Goal: Information Seeking & Learning: Check status

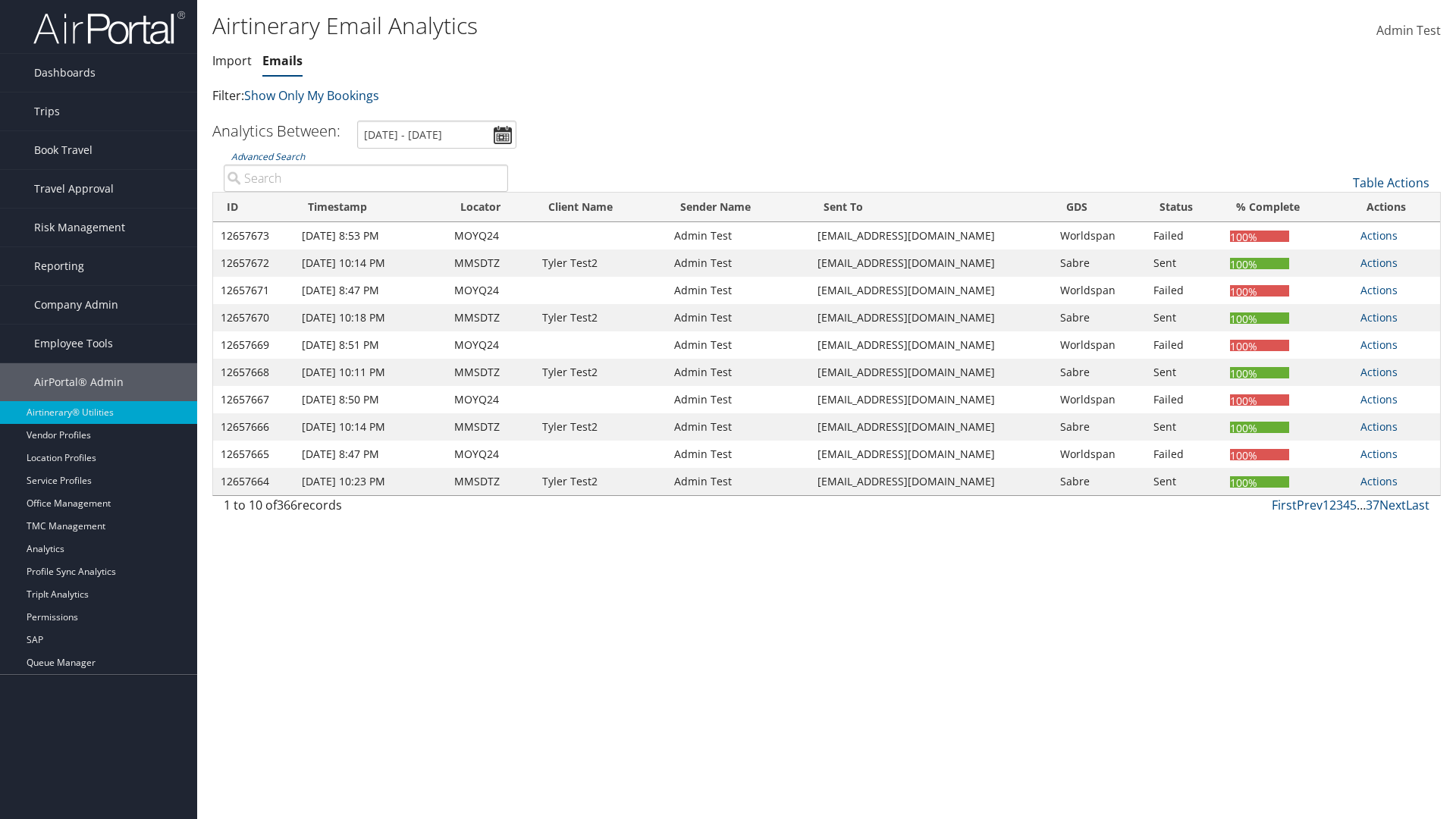
click at [282, 61] on link "Emails" at bounding box center [282, 60] width 40 height 16
click at [437, 135] on input "[DATE] - [DATE]" at bounding box center [436, 134] width 159 height 28
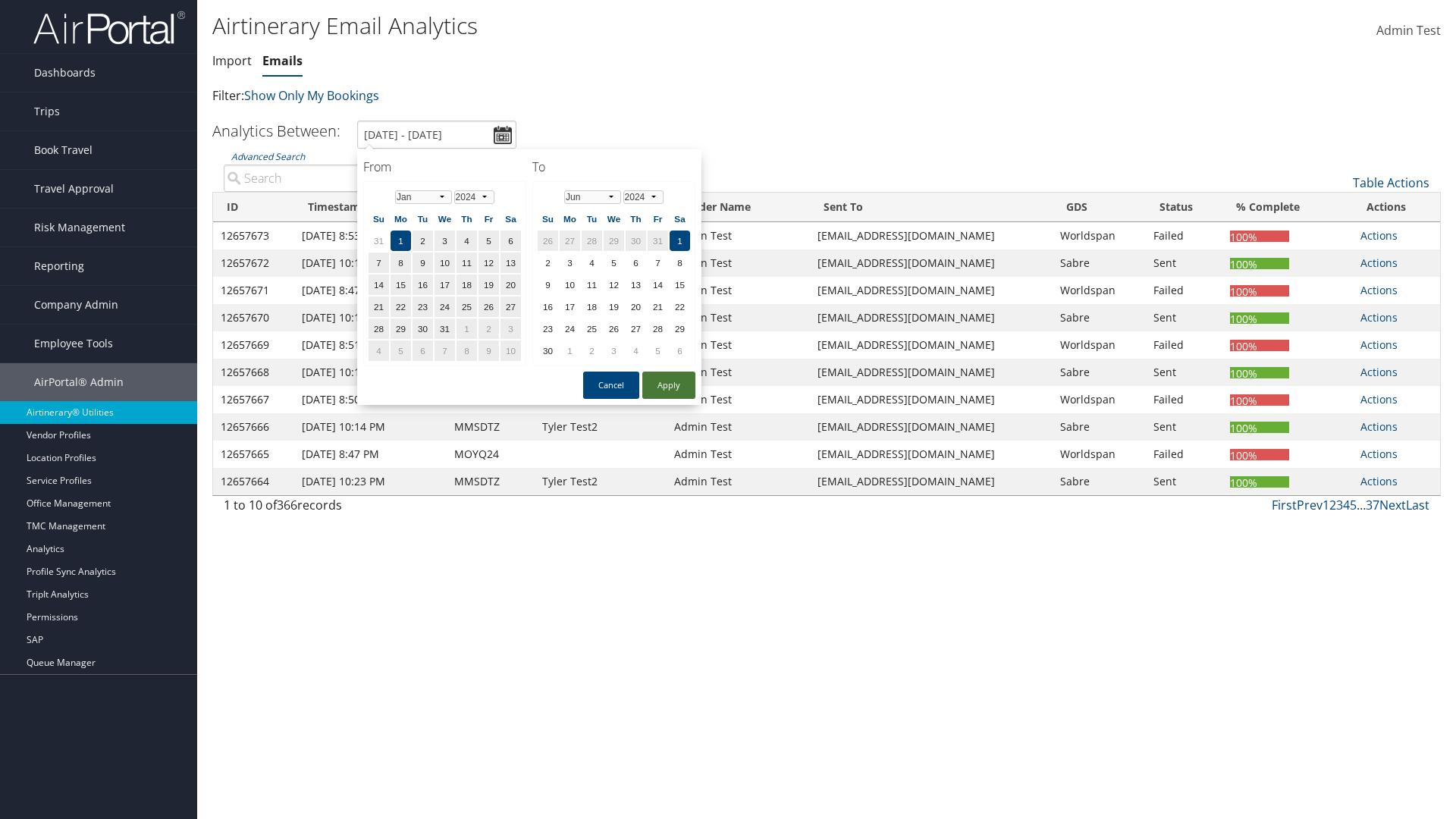
click at [669, 386] on button "Apply" at bounding box center [669, 385] width 53 height 28
type input "1/1/2024 - 6/1/2024"
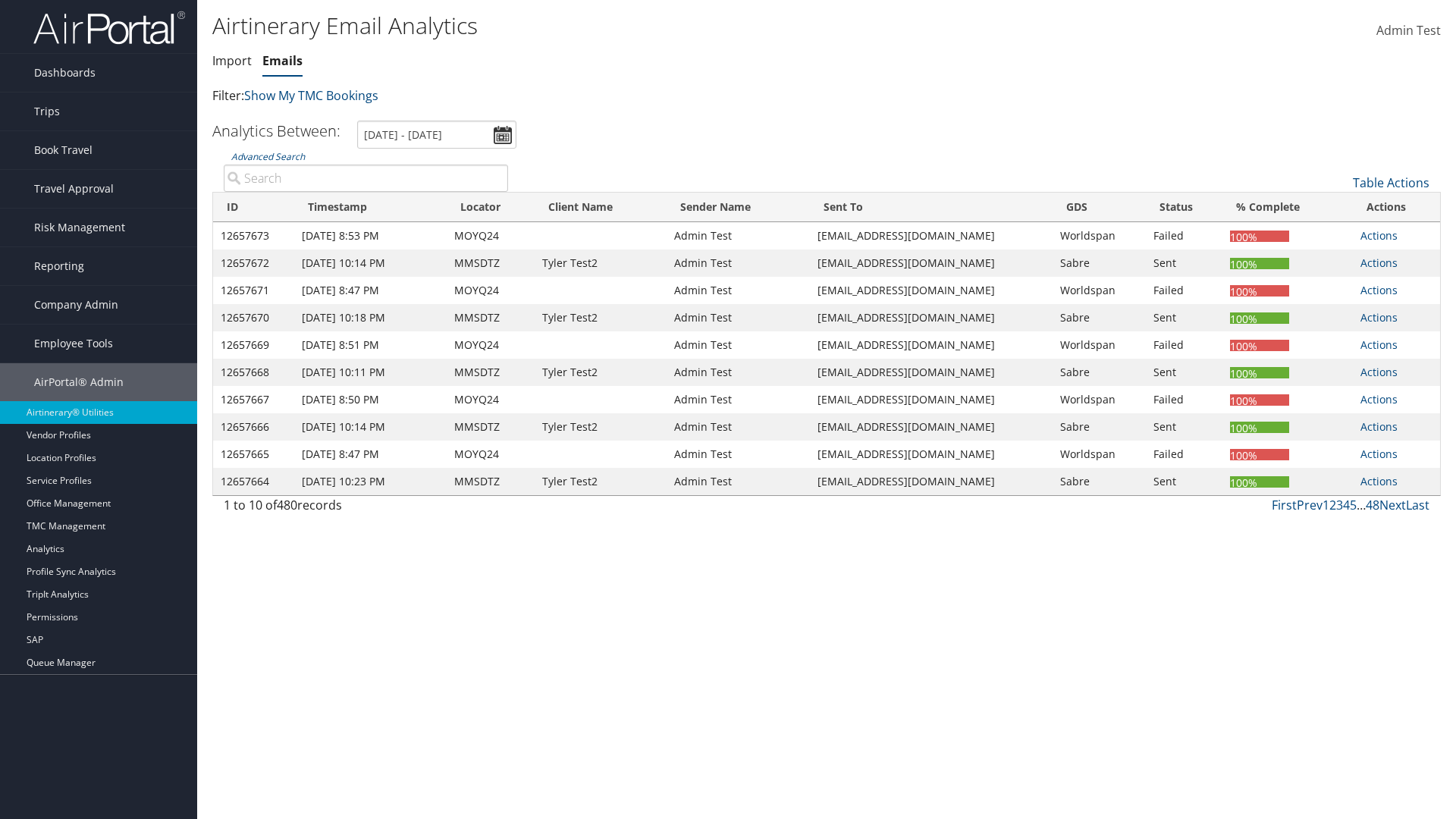
click at [254, 207] on th "ID" at bounding box center [253, 207] width 81 height 30
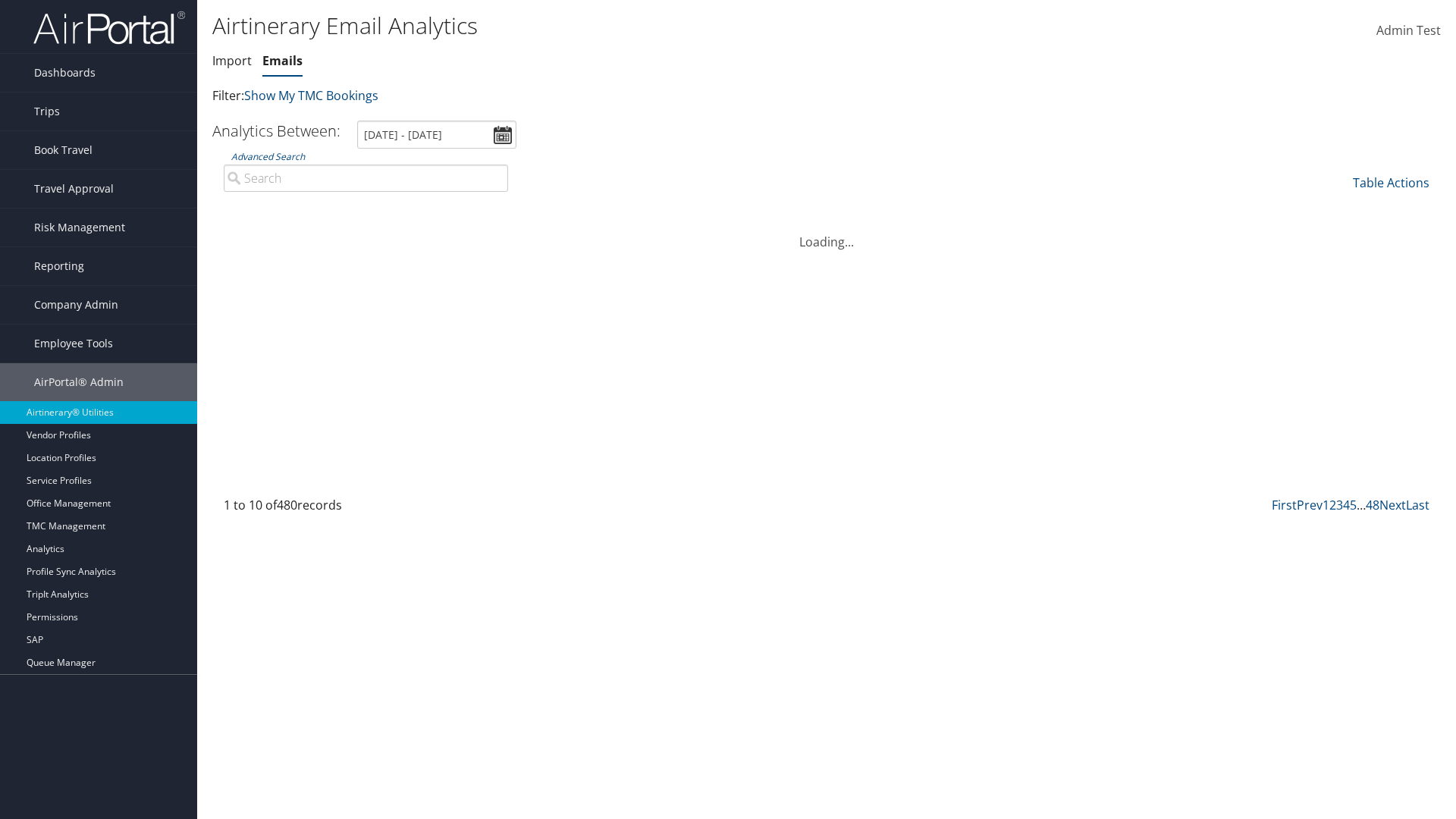
click at [254, 207] on th "ID" at bounding box center [253, 207] width 81 height 30
click at [1391, 183] on link "Table Actions" at bounding box center [1391, 182] width 76 height 16
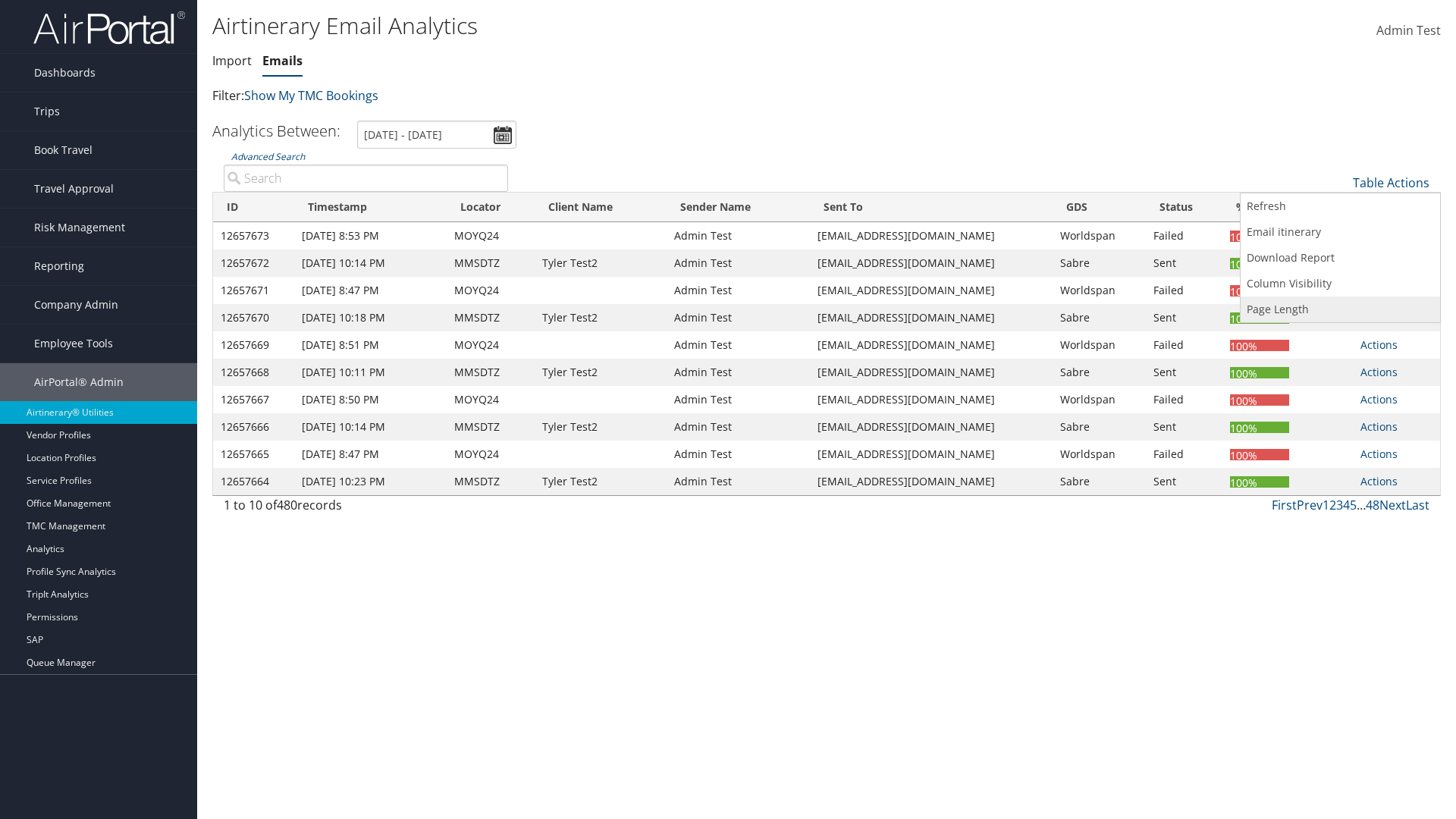
click at [1340, 309] on link "Page Length" at bounding box center [1340, 309] width 199 height 26
click at [1340, 234] on link "25" at bounding box center [1340, 233] width 199 height 26
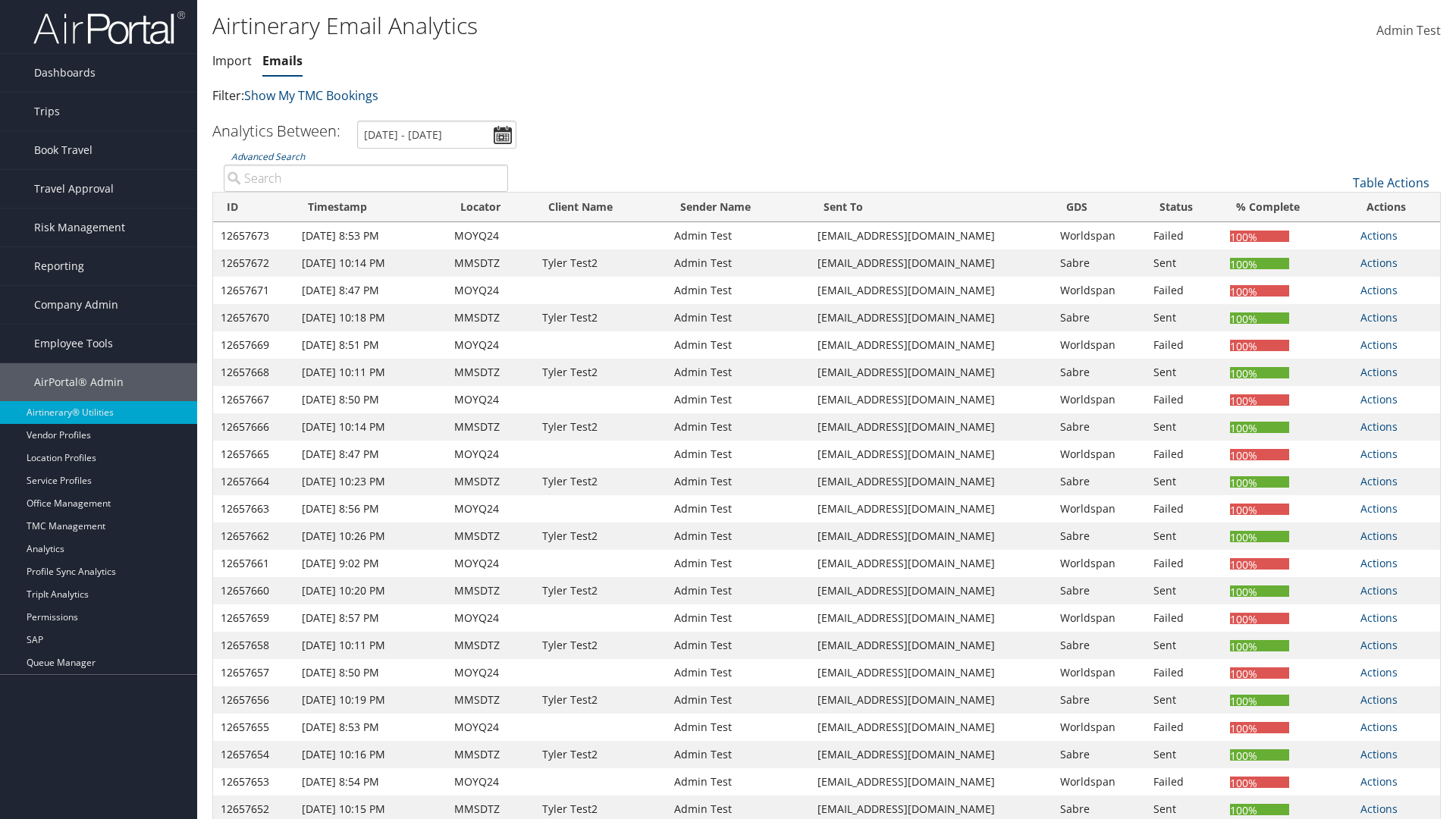
scroll to position [113, 0]
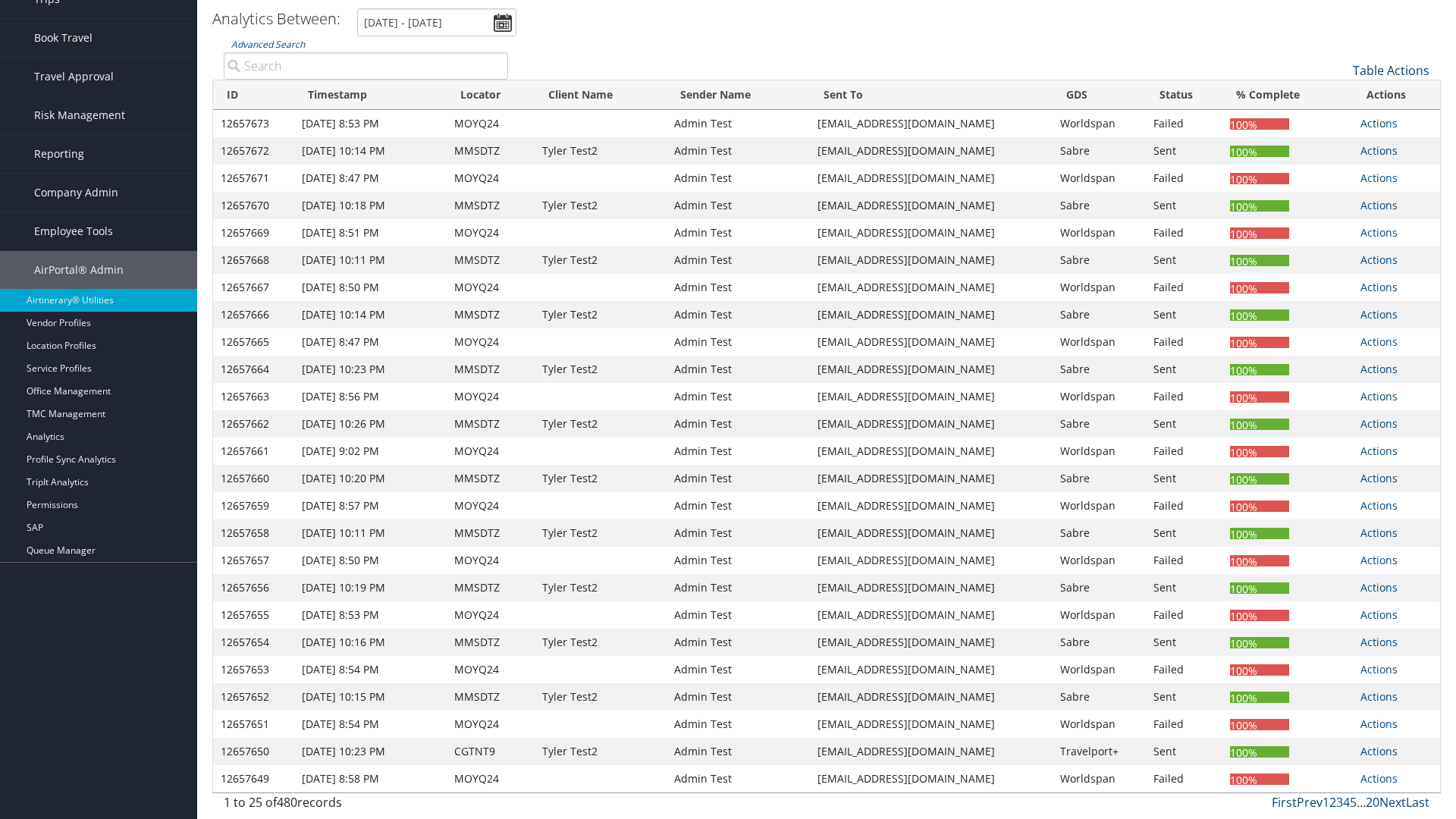
click at [1391, 71] on link "Table Actions" at bounding box center [1391, 70] width 76 height 16
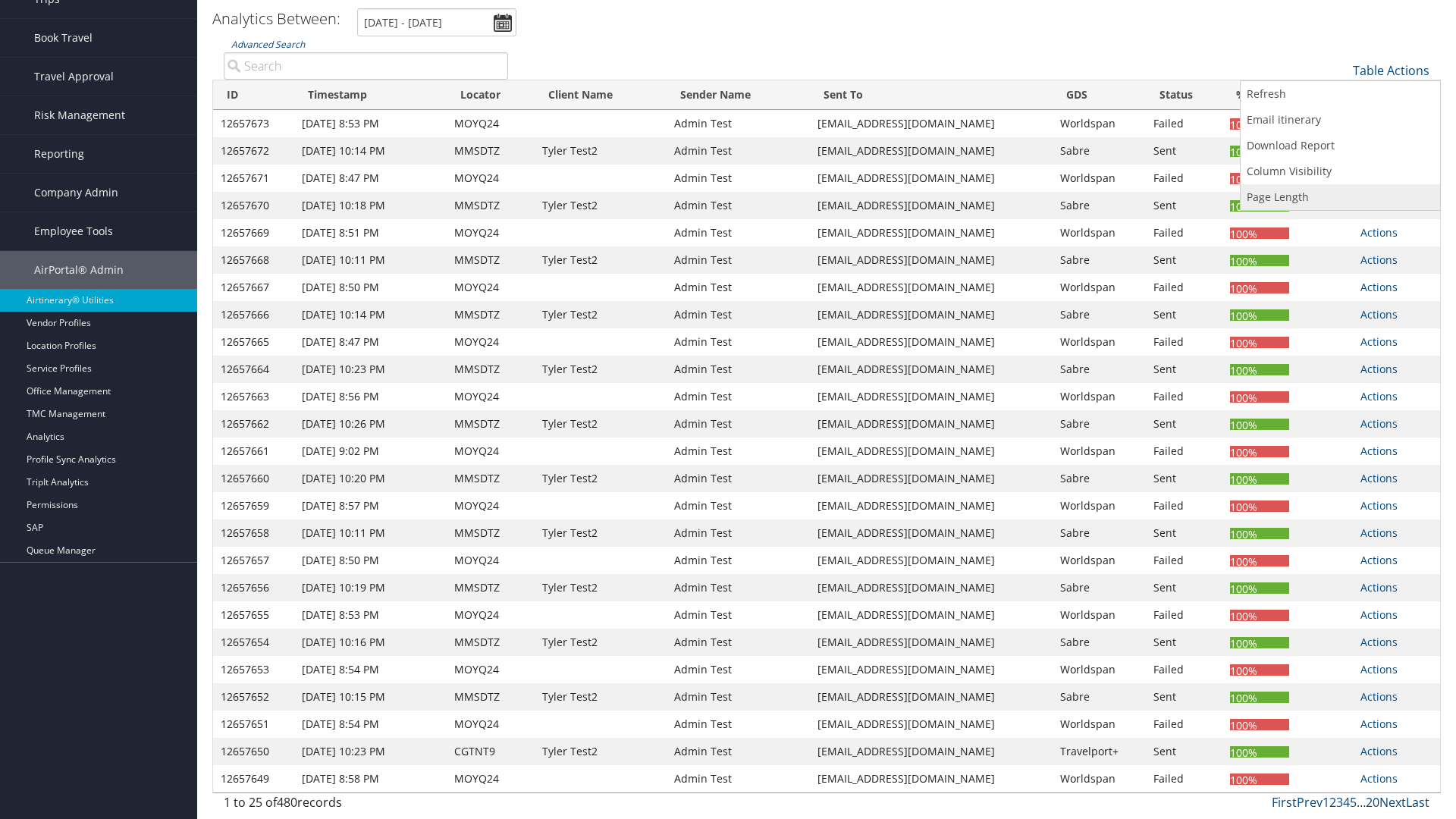
click at [1340, 198] on link "Page Length" at bounding box center [1340, 197] width 199 height 26
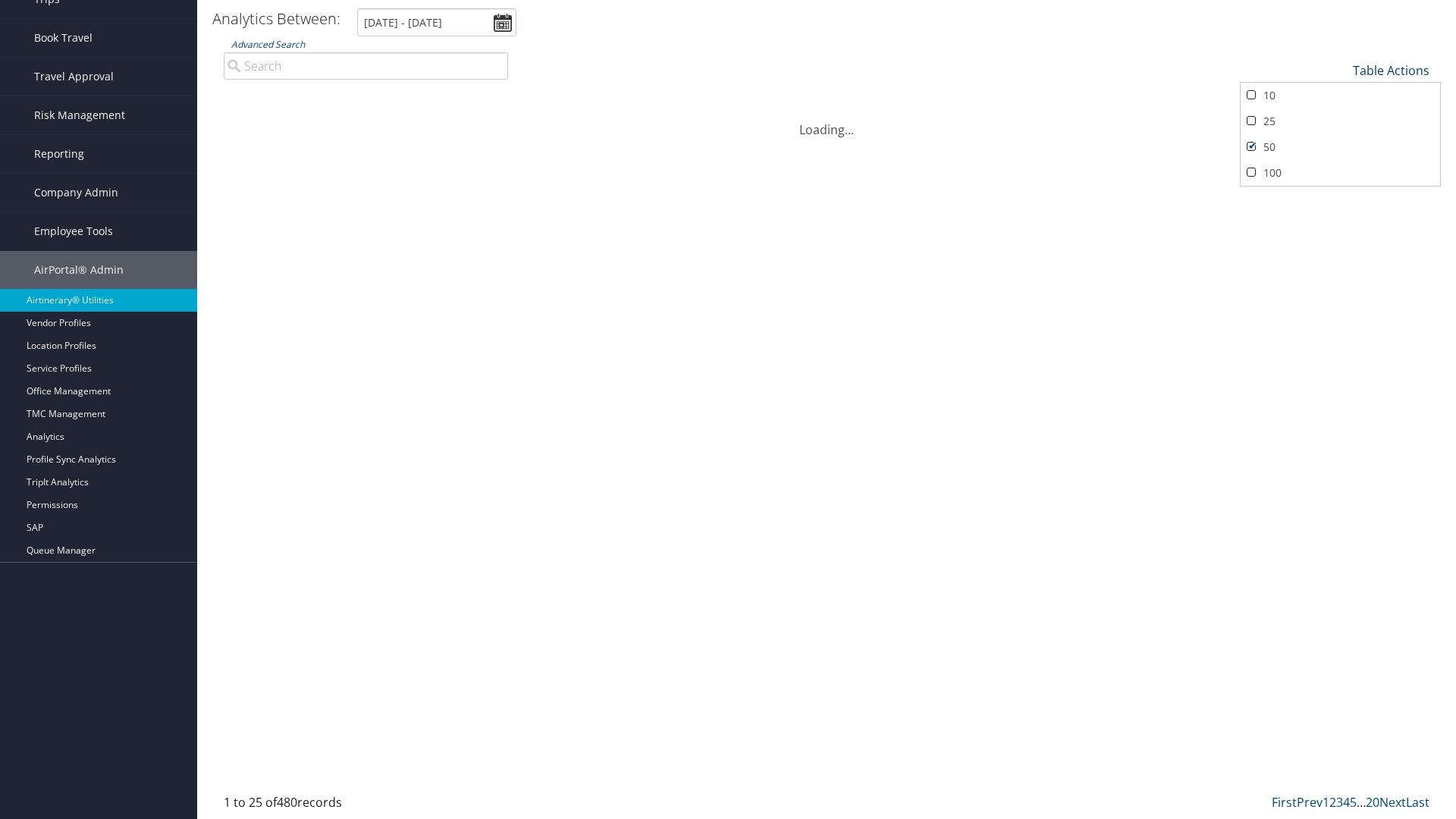
click at [1391, 79] on link "Table Actions" at bounding box center [1391, 70] width 76 height 16
